Goal: Task Accomplishment & Management: Complete application form

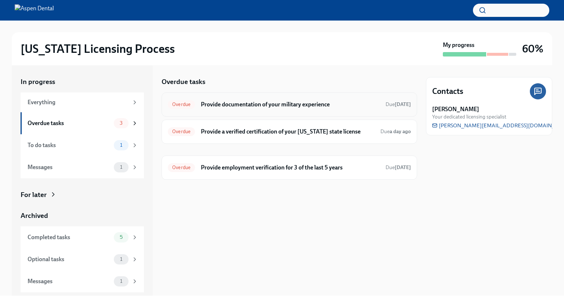
click at [284, 104] on h6 "Provide documentation of your military experience" at bounding box center [290, 105] width 179 height 8
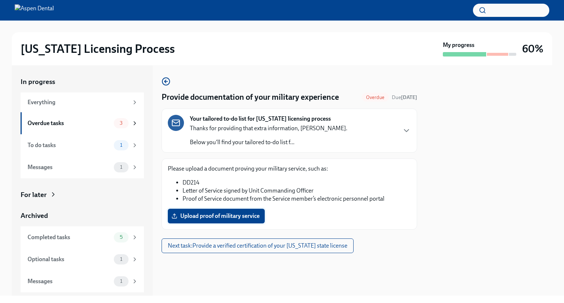
click at [250, 217] on span "Upload proof of military service" at bounding box center [216, 216] width 87 height 7
click at [0, 0] on input "Upload proof of military service" at bounding box center [0, 0] width 0 height 0
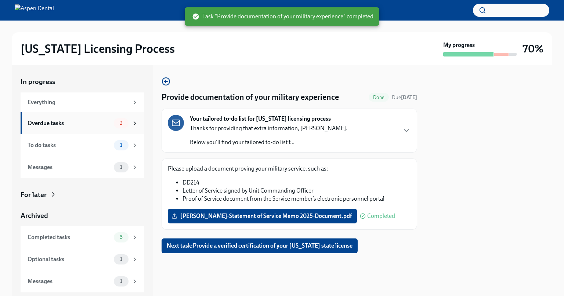
click at [86, 121] on div "Overdue tasks" at bounding box center [69, 123] width 83 height 8
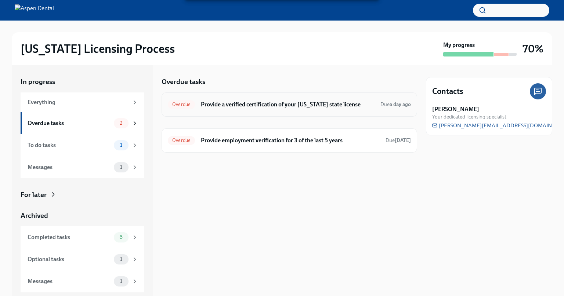
click at [313, 106] on h6 "Provide a verified certification of your [US_STATE] state license" at bounding box center [288, 105] width 174 height 8
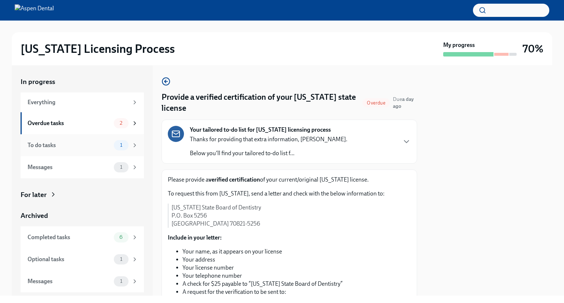
click at [74, 141] on div "To do tasks" at bounding box center [69, 145] width 83 height 8
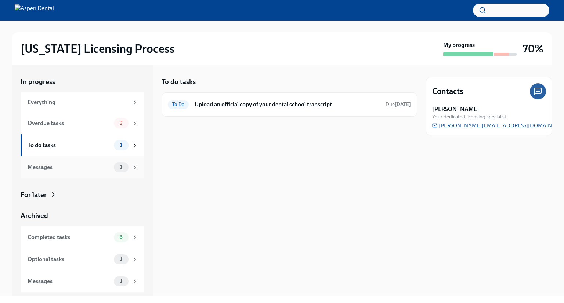
click at [80, 164] on div "Messages" at bounding box center [69, 168] width 83 height 8
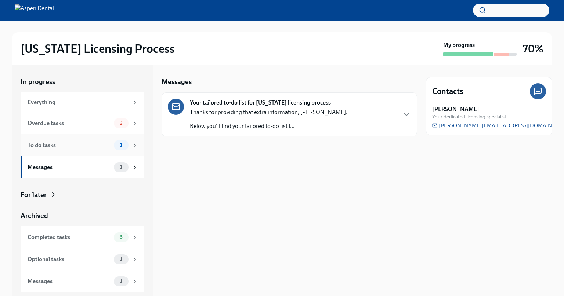
click at [86, 153] on div "To do tasks 1" at bounding box center [82, 145] width 123 height 22
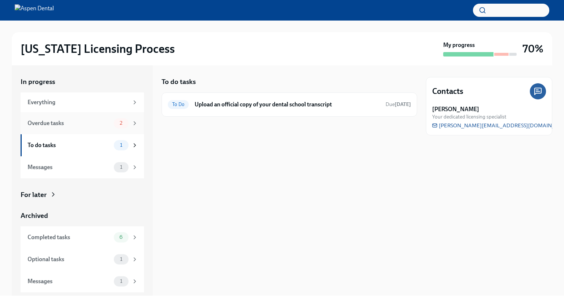
click at [94, 127] on div "Overdue tasks" at bounding box center [69, 123] width 83 height 8
